Goal: Transaction & Acquisition: Purchase product/service

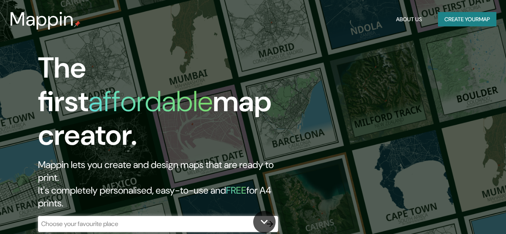
click at [93, 216] on div "​" at bounding box center [158, 224] width 240 height 16
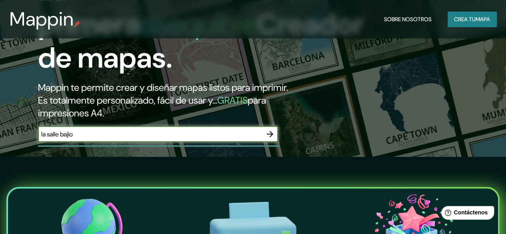
scroll to position [78, 0]
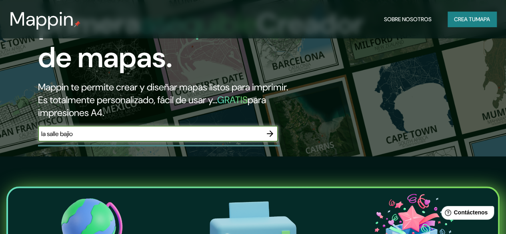
type input "la salle bajio"
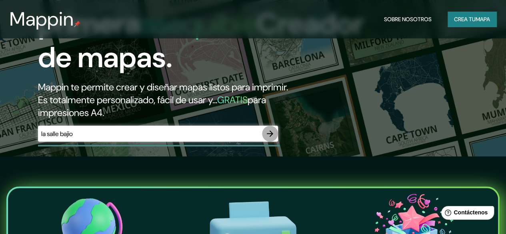
click at [275, 142] on button "button" at bounding box center [270, 134] width 16 height 16
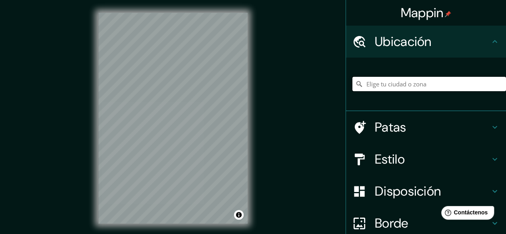
click at [377, 82] on input "Elige tu ciudad o zona" at bounding box center [430, 84] width 154 height 14
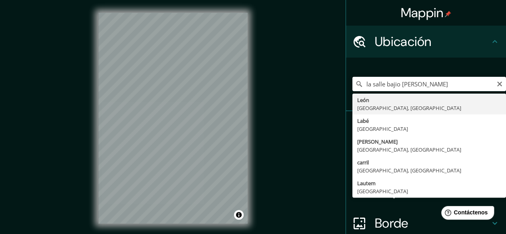
type input "[GEOGRAPHIC_DATA], [GEOGRAPHIC_DATA], [GEOGRAPHIC_DATA]"
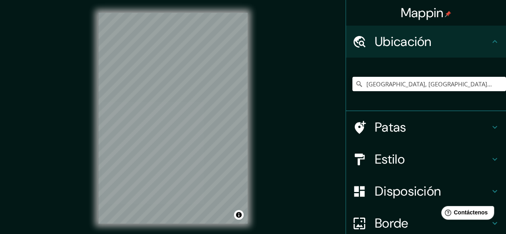
click at [267, 141] on div "Mappin Ubicación [GEOGRAPHIC_DATA], [GEOGRAPHIC_DATA], [GEOGRAPHIC_DATA] [GEOGR…" at bounding box center [253, 124] width 506 height 249
click at [37, 110] on div "Mappin Ubicación [GEOGRAPHIC_DATA], [GEOGRAPHIC_DATA], [GEOGRAPHIC_DATA] [GEOGR…" at bounding box center [253, 124] width 506 height 249
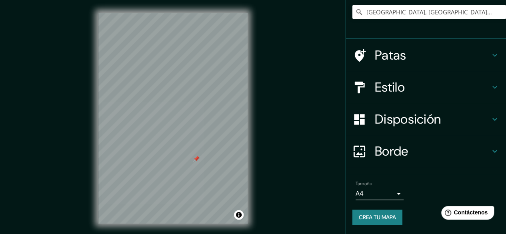
click at [415, 140] on div "Borde" at bounding box center [426, 151] width 160 height 32
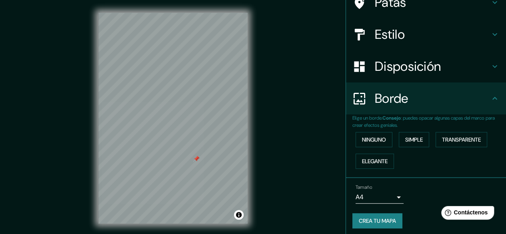
scroll to position [59, 0]
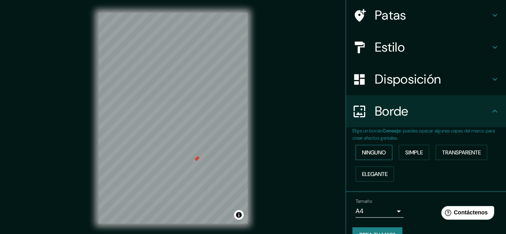
click at [382, 154] on button "Ninguno" at bounding box center [374, 152] width 37 height 15
click at [377, 154] on font "Ninguno" at bounding box center [374, 152] width 24 height 7
click at [406, 155] on font "Simple" at bounding box center [415, 152] width 18 height 7
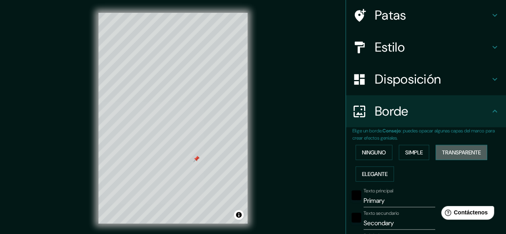
click at [454, 152] on font "Transparente" at bounding box center [461, 152] width 39 height 7
click at [367, 169] on font "Elegante" at bounding box center [375, 174] width 26 height 10
click at [372, 157] on font "Ninguno" at bounding box center [374, 152] width 24 height 10
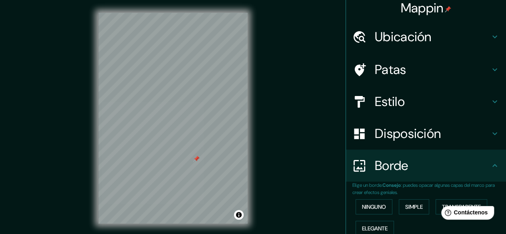
scroll to position [76, 0]
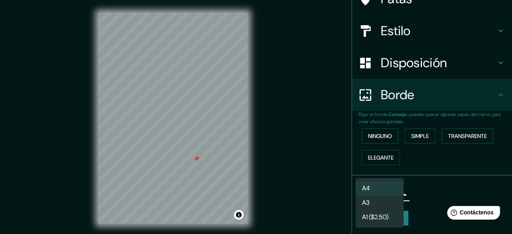
click at [395, 189] on body "Mappin Ubicación [GEOGRAPHIC_DATA], [GEOGRAPHIC_DATA], [GEOGRAPHIC_DATA] [GEOGR…" at bounding box center [256, 117] width 512 height 234
click at [450, 192] on div at bounding box center [256, 117] width 512 height 234
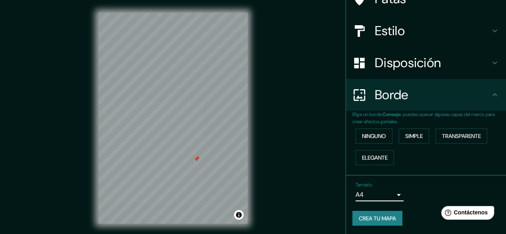
click at [412, 56] on font "Disposición" at bounding box center [408, 62] width 66 height 17
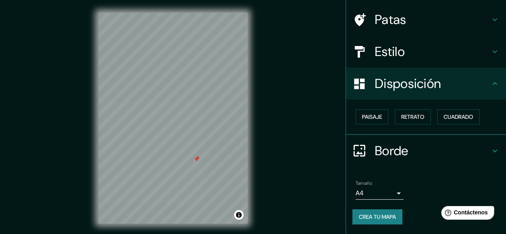
scroll to position [54, 0]
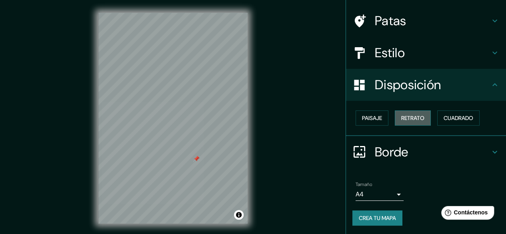
click at [402, 114] on font "Retrato" at bounding box center [413, 117] width 23 height 7
click at [368, 111] on button "Paisaje" at bounding box center [372, 117] width 33 height 15
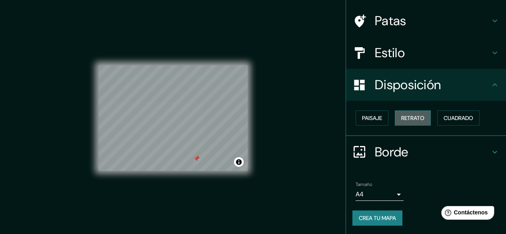
click at [424, 115] on button "Retrato" at bounding box center [413, 117] width 36 height 15
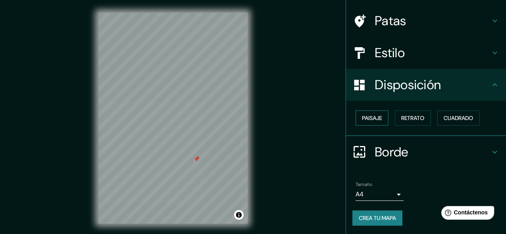
click at [362, 113] on font "Paisaje" at bounding box center [372, 118] width 20 height 10
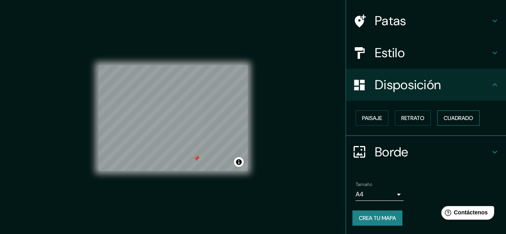
click at [458, 116] on font "Cuadrado" at bounding box center [459, 117] width 30 height 7
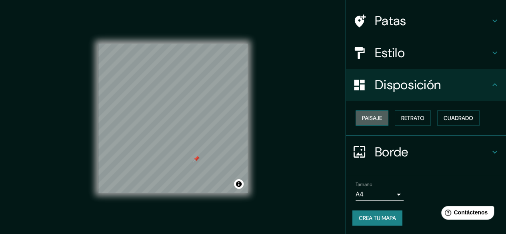
click at [374, 113] on font "Paisaje" at bounding box center [372, 118] width 20 height 10
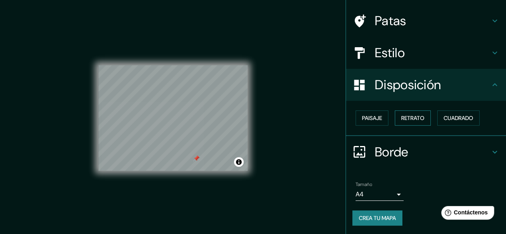
click at [406, 113] on font "Retrato" at bounding box center [413, 118] width 23 height 10
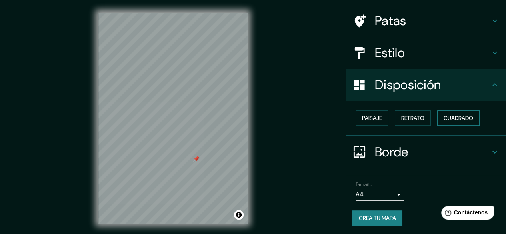
click at [460, 113] on font "Cuadrado" at bounding box center [459, 118] width 30 height 10
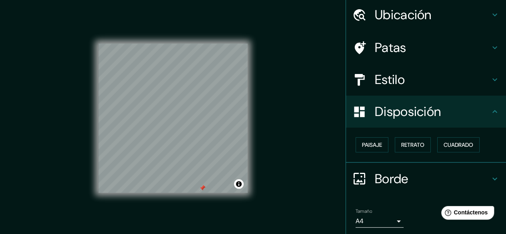
scroll to position [0, 0]
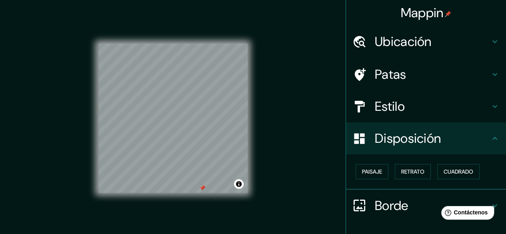
click at [405, 82] on div "Patas" at bounding box center [426, 74] width 160 height 32
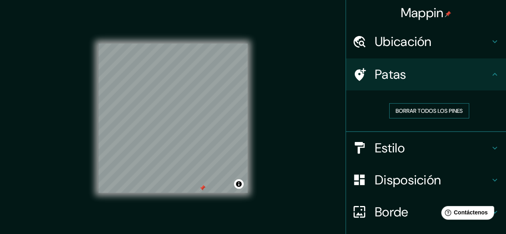
click at [417, 110] on font "Borrar todos los pines" at bounding box center [429, 110] width 67 height 7
click at [401, 111] on font "Borrar todos los pines" at bounding box center [429, 110] width 67 height 7
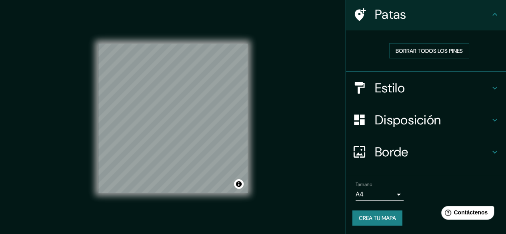
scroll to position [60, 0]
click at [370, 213] on font "Crea tu mapa" at bounding box center [377, 218] width 37 height 10
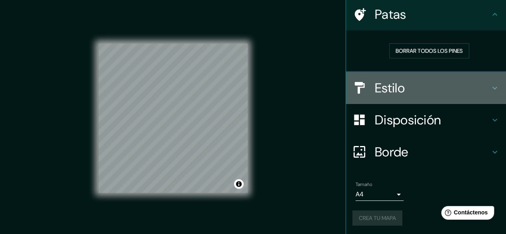
click at [436, 82] on h4 "Estilo" at bounding box center [432, 88] width 115 height 16
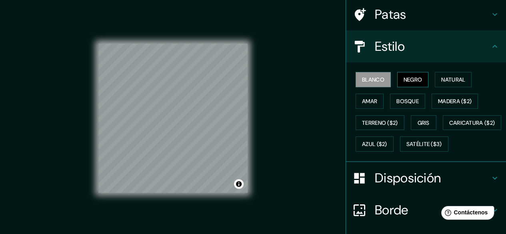
click at [413, 74] on font "Negro" at bounding box center [413, 79] width 19 height 10
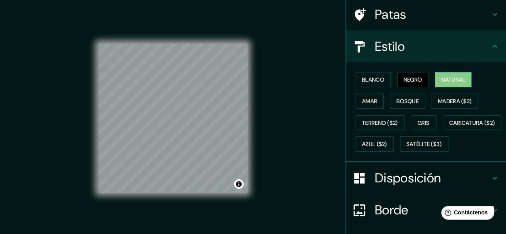
click at [447, 79] on font "Natural" at bounding box center [454, 79] width 24 height 7
click at [365, 96] on font "Amar" at bounding box center [369, 101] width 15 height 10
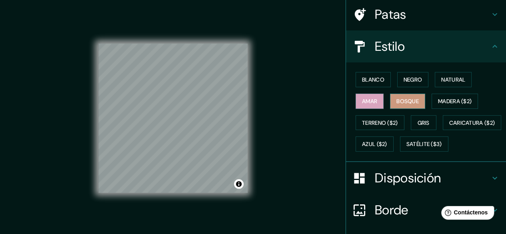
click at [392, 94] on button "Bosque" at bounding box center [407, 101] width 35 height 15
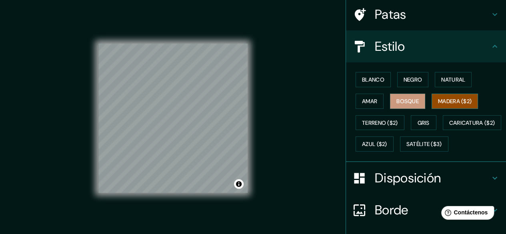
click at [446, 98] on font "Madera ($2)" at bounding box center [455, 101] width 34 height 7
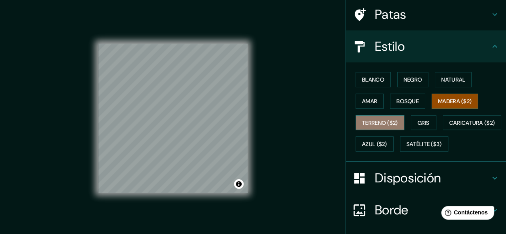
click at [372, 115] on button "Terreno ($2)" at bounding box center [380, 122] width 49 height 15
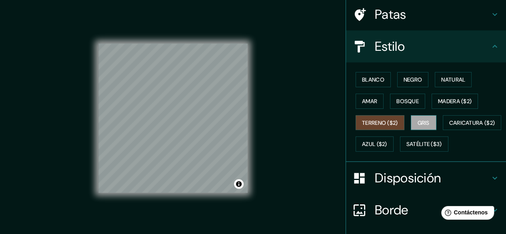
click at [412, 117] on button "Gris" at bounding box center [424, 122] width 26 height 15
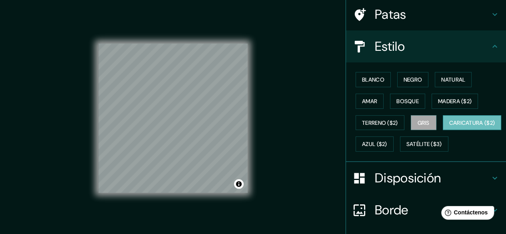
click at [450, 128] on font "Caricatura ($2)" at bounding box center [473, 123] width 46 height 10
click at [388, 145] on font "Azul ($2)" at bounding box center [374, 144] width 25 height 7
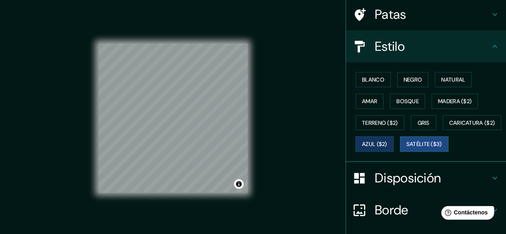
click at [407, 148] on font "Satélite ($3)" at bounding box center [425, 144] width 36 height 7
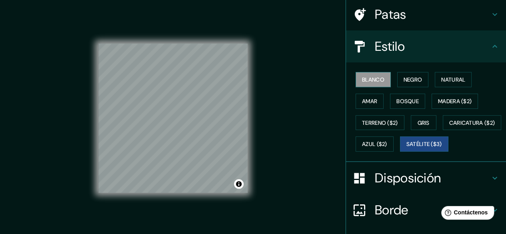
click at [368, 74] on font "Blanco" at bounding box center [373, 79] width 22 height 10
drag, startPoint x: 251, startPoint y: 138, endPoint x: 315, endPoint y: 108, distance: 70.4
click at [315, 108] on div "Mappin Ubicación León, [GEOGRAPHIC_DATA], [GEOGRAPHIC_DATA] [GEOGRAPHIC_DATA] E…" at bounding box center [253, 124] width 506 height 249
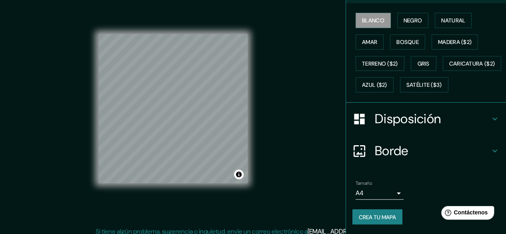
scroll to position [15, 0]
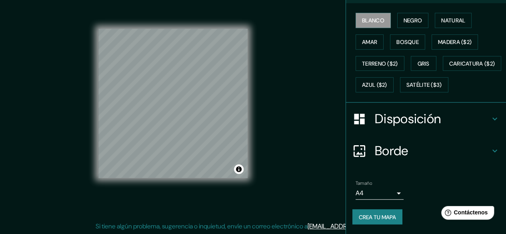
click at [361, 220] on font "Crea tu mapa" at bounding box center [377, 216] width 37 height 7
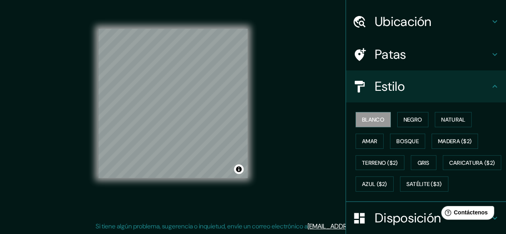
scroll to position [138, 0]
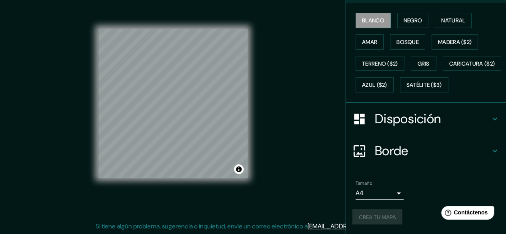
click at [383, 216] on div "Crea tu mapa" at bounding box center [426, 216] width 147 height 15
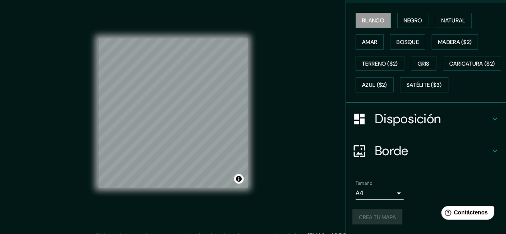
scroll to position [0, 0]
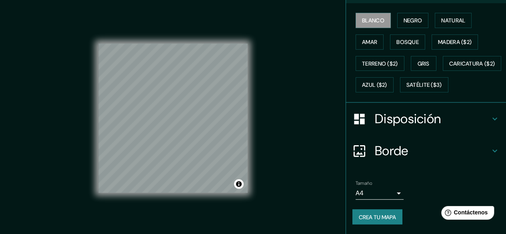
click at [360, 211] on button "Crea tu mapa" at bounding box center [378, 216] width 50 height 15
click at [490, 148] on icon at bounding box center [495, 151] width 10 height 10
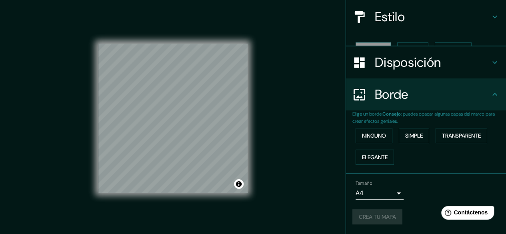
scroll to position [76, 0]
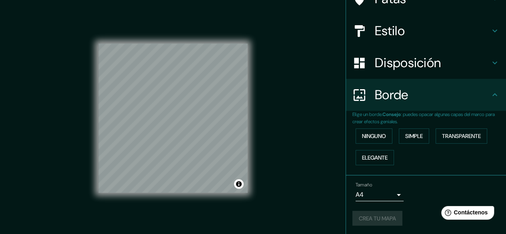
click at [487, 88] on div "Borde" at bounding box center [426, 95] width 160 height 32
click at [490, 95] on icon at bounding box center [495, 95] width 10 height 10
click at [380, 205] on div "Tamaño A4 single Crea tu mapa" at bounding box center [426, 206] width 147 height 54
click at [371, 224] on div "Crea tu mapa" at bounding box center [426, 218] width 147 height 15
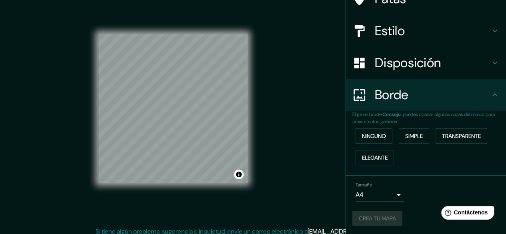
scroll to position [15, 0]
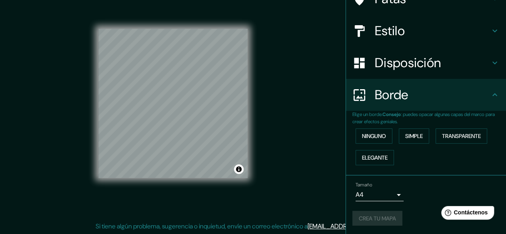
click at [414, 199] on div "Tamaño A4 single" at bounding box center [426, 192] width 147 height 26
click at [361, 126] on div "Ninguno Simple Transparente Elegante" at bounding box center [430, 146] width 154 height 43
click at [363, 133] on font "Ninguno" at bounding box center [374, 136] width 24 height 7
click at [375, 217] on div "Crea tu mapa" at bounding box center [426, 218] width 147 height 15
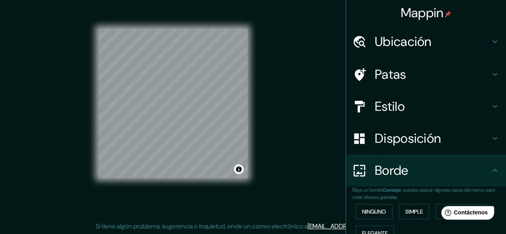
scroll to position [76, 0]
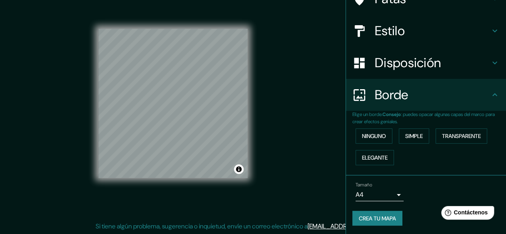
click at [375, 215] on font "Crea tu mapa" at bounding box center [377, 218] width 37 height 7
click at [235, 198] on div "© Mapbox © OpenStreetMap Improve this map" at bounding box center [172, 103] width 149 height 211
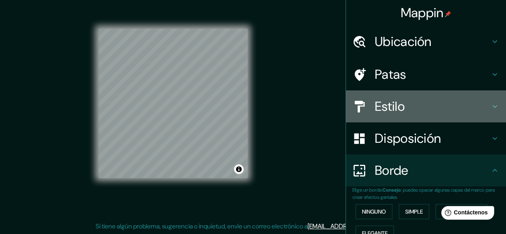
click at [416, 101] on h4 "Estilo" at bounding box center [432, 106] width 115 height 16
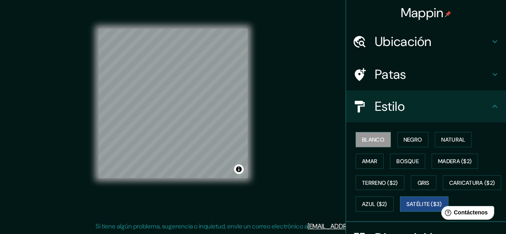
click at [407, 209] on font "Satélite ($3)" at bounding box center [425, 204] width 36 height 10
click at [375, 139] on font "Blanco" at bounding box center [373, 139] width 22 height 7
click at [406, 148] on div "Blanco Negro Natural Amar Bosque Madera ($2) Terreno ($2) Gris Caricatura ($2) …" at bounding box center [430, 172] width 154 height 86
click at [408, 142] on font "Negro" at bounding box center [413, 139] width 19 height 7
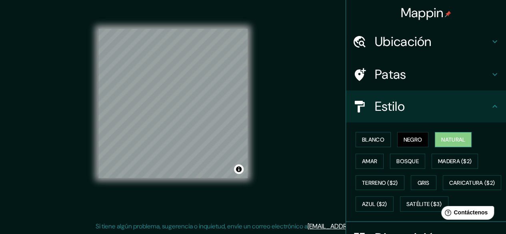
click at [453, 141] on font "Natural" at bounding box center [454, 139] width 24 height 7
click at [364, 159] on font "Amar" at bounding box center [369, 161] width 15 height 7
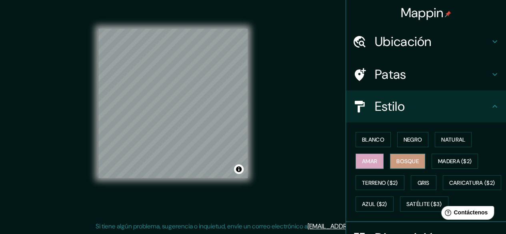
click at [410, 158] on font "Bosque" at bounding box center [408, 161] width 22 height 7
click at [453, 158] on font "Madera ($2)" at bounding box center [455, 161] width 34 height 7
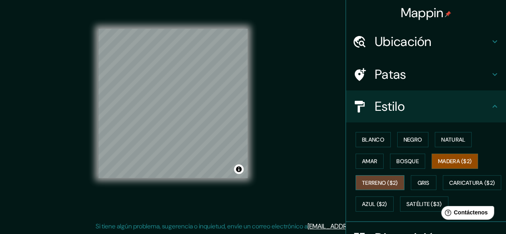
click at [389, 175] on button "Terreno ($2)" at bounding box center [380, 182] width 49 height 15
click at [430, 177] on button "Gris" at bounding box center [424, 182] width 26 height 15
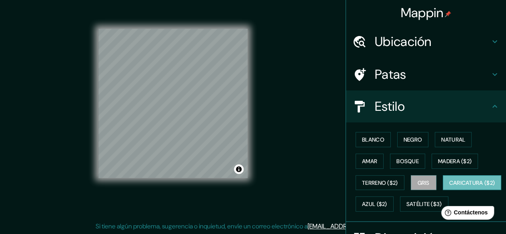
click at [450, 188] on font "Caricatura ($2)" at bounding box center [473, 183] width 46 height 10
click at [394, 197] on button "Azul ($2)" at bounding box center [375, 204] width 38 height 15
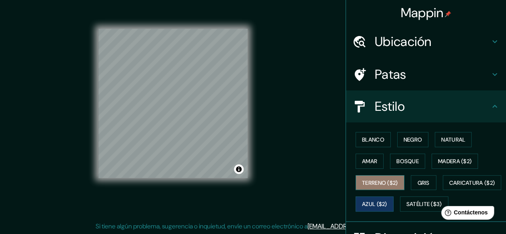
click at [375, 179] on font "Terreno ($2)" at bounding box center [380, 182] width 36 height 7
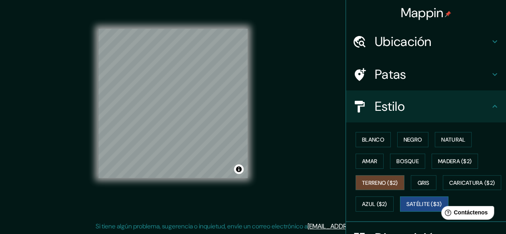
click at [407, 208] on font "Satélite ($3)" at bounding box center [425, 204] width 36 height 7
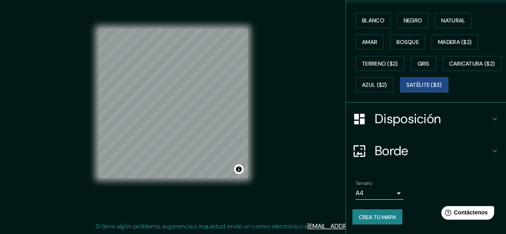
scroll to position [138, 0]
